Goal: Transaction & Acquisition: Purchase product/service

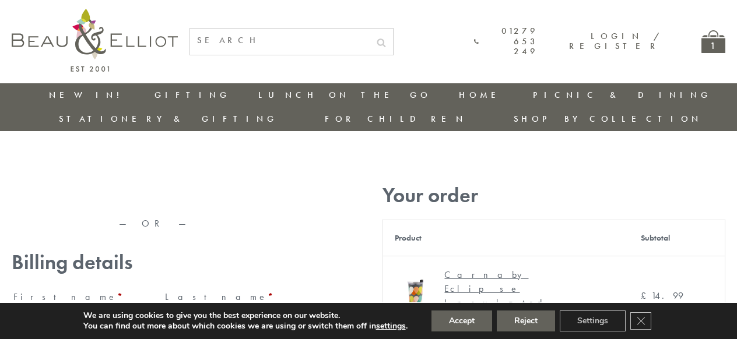
type input "maria33@yahoo.com"
type input "Maria"
type input "Williams"
type input "23, Scottsdale, Happytown"
type input "London"
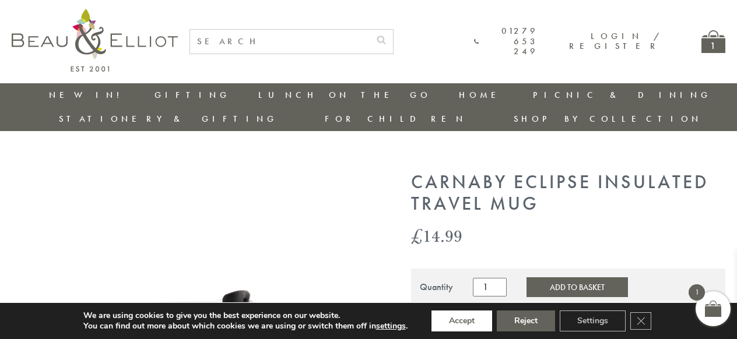
click at [462, 321] on button "Accept" at bounding box center [462, 321] width 61 height 21
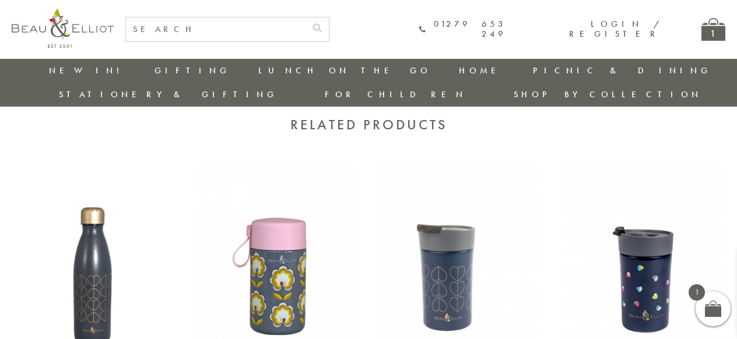
scroll to position [1170, 0]
